Goal: Download file/media

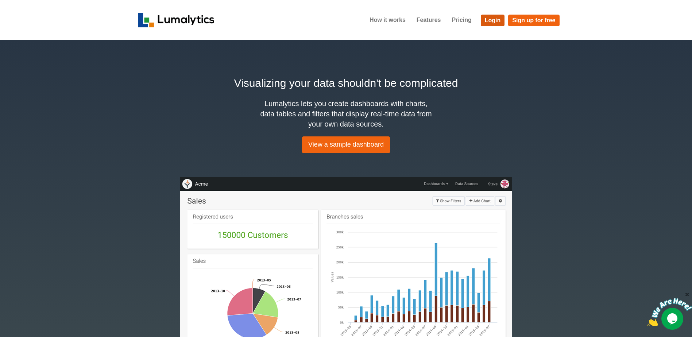
click at [492, 17] on link "Login" at bounding box center [493, 21] width 24 height 12
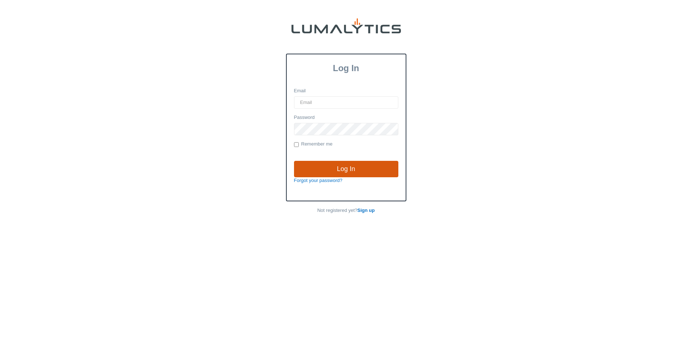
type input "[EMAIL_ADDRESS][DOMAIN_NAME]"
click at [354, 169] on input "Log In" at bounding box center [346, 169] width 104 height 17
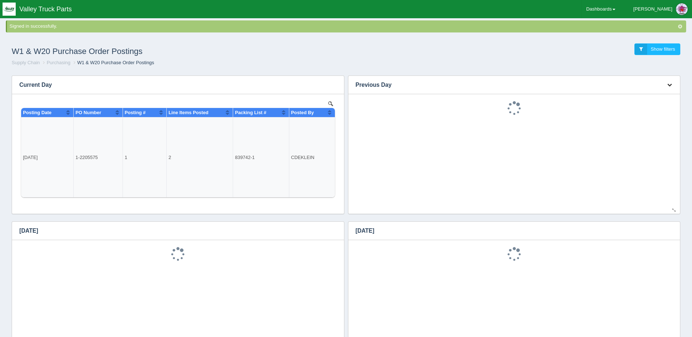
click at [669, 82] on button "button" at bounding box center [670, 85] width 10 height 11
click at [651, 94] on link "Download CSV" at bounding box center [645, 96] width 58 height 11
